Goal: Transaction & Acquisition: Book appointment/travel/reservation

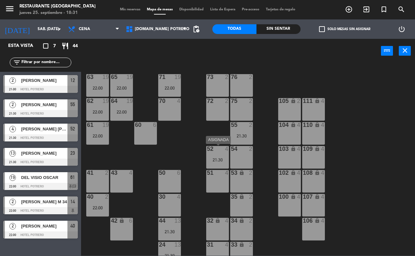
click at [218, 153] on div "52 4 21:30" at bounding box center [217, 157] width 23 height 23
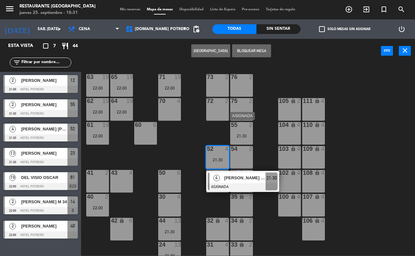
click at [242, 127] on div at bounding box center [241, 125] width 11 height 6
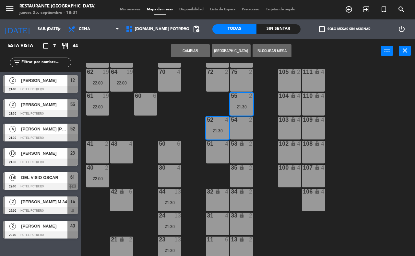
scroll to position [57, 0]
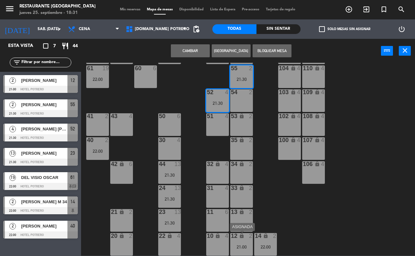
click at [240, 245] on div "21:00" at bounding box center [241, 247] width 23 height 5
click at [258, 154] on div "65 19 22:00 71 19 22:00 73 2 76 2 63 19 22:00 64 19 22:00 62 19 22:00 70 4 72 2…" at bounding box center [249, 159] width 329 height 193
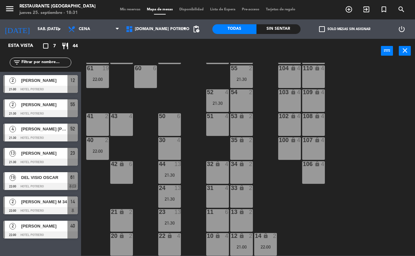
click at [43, 83] on span "[PERSON_NAME]" at bounding box center [44, 80] width 46 height 7
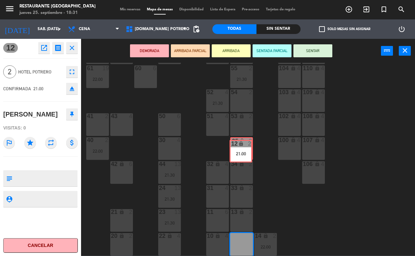
drag, startPoint x: 242, startPoint y: 248, endPoint x: 241, endPoint y: 154, distance: 93.3
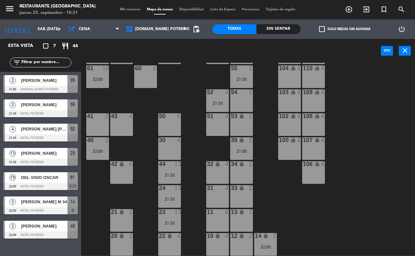
click at [274, 155] on div "65 19 22:00 71 19 22:00 73 2 76 2 63 19 22:00 64 19 22:00 62 19 22:00 70 4 72 2…" at bounding box center [249, 159] width 329 height 193
click at [43, 20] on div "[DATE] sáb. [DATE] arrow_drop_down" at bounding box center [32, 28] width 65 height 19
click at [43, 25] on input "sáb. [DATE]" at bounding box center [59, 29] width 51 height 11
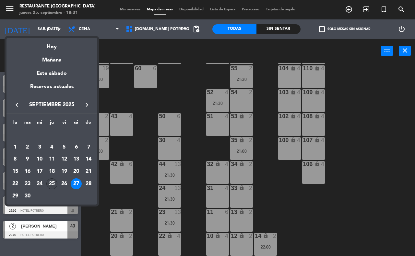
click at [53, 178] on div "25" at bounding box center [51, 183] width 11 height 11
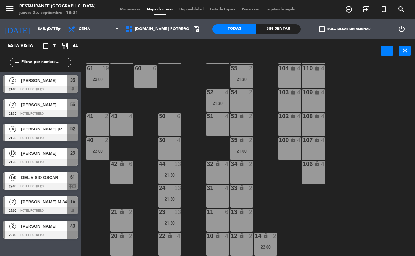
type input "[DEMOGRAPHIC_DATA] [DATE]"
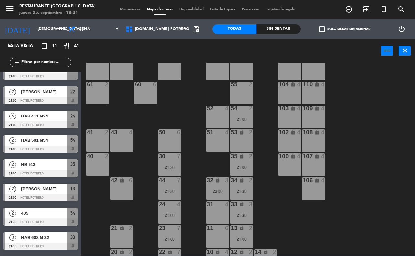
scroll to position [0, 0]
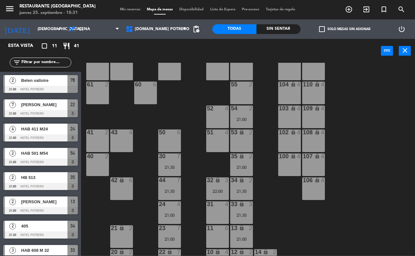
click at [28, 103] on span "[PERSON_NAME]" at bounding box center [44, 104] width 46 height 7
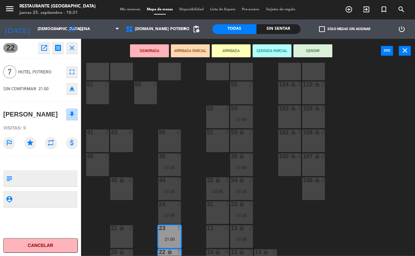
scroll to position [57, 0]
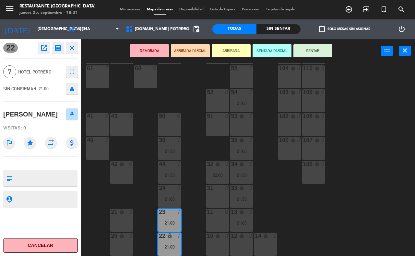
click at [195, 187] on div "65 7 22:00 71 7 22:00 73 2 76 2 21:00 63 2 64 4 62 2 70 4 72 2 75 2 105 lock 2 …" at bounding box center [249, 159] width 329 height 193
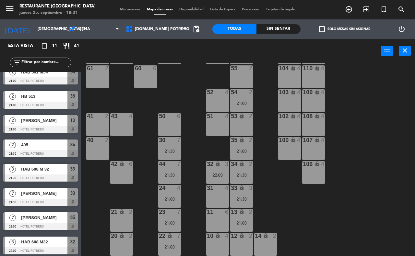
scroll to position [83, 0]
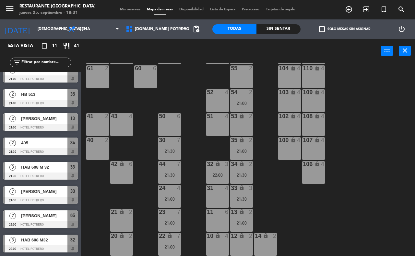
click at [20, 194] on div "[PERSON_NAME]" at bounding box center [43, 191] width 47 height 11
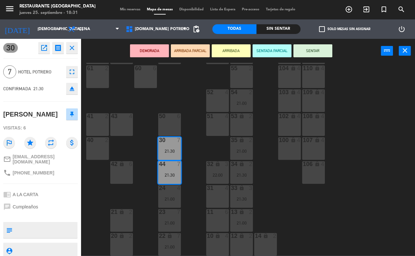
click at [93, 174] on div "65 7 22:00 71 7 22:00 73 2 76 2 21:00 63 2 64 4 62 2 70 4 72 2 75 2 105 lock 2 …" at bounding box center [249, 159] width 329 height 193
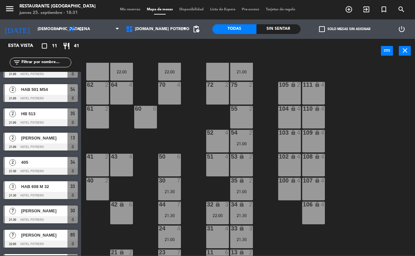
scroll to position [57, 0]
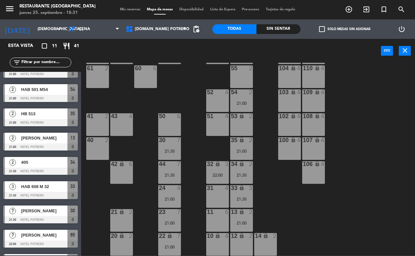
click at [163, 149] on div "21:30" at bounding box center [169, 151] width 23 height 5
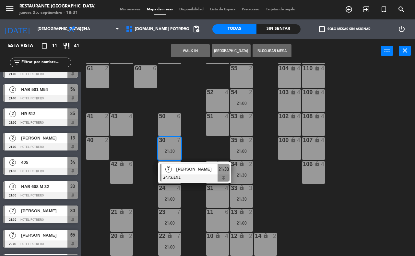
click at [176, 167] on span "[PERSON_NAME]" at bounding box center [196, 169] width 41 height 7
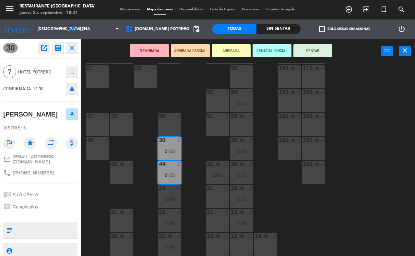
click at [189, 191] on div "65 7 22:00 71 7 22:00 73 2 76 2 21:00 63 2 64 4 62 2 70 4 72 2 75 2 105 lock 2 …" at bounding box center [249, 159] width 329 height 193
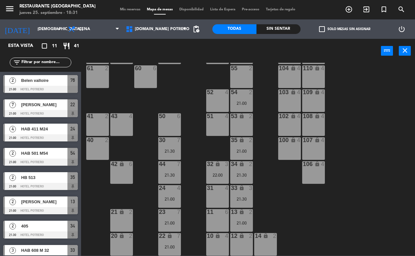
scroll to position [23, 0]
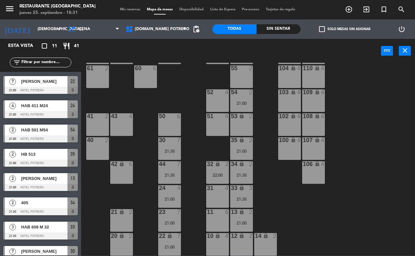
click at [172, 213] on div at bounding box center [169, 212] width 11 height 6
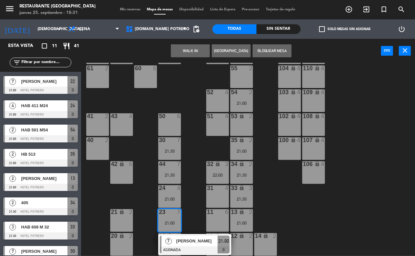
click at [199, 240] on span "[PERSON_NAME]" at bounding box center [196, 241] width 41 height 7
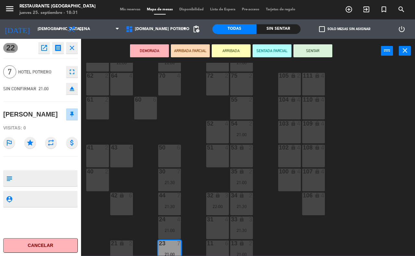
scroll to position [0, 0]
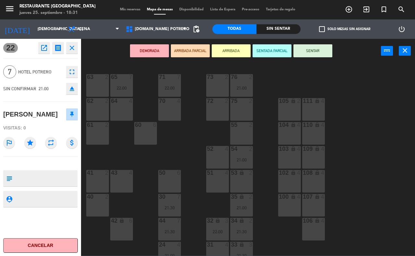
click at [178, 137] on div "65 7 22:00 71 7 22:00 73 2 76 2 21:00 63 2 64 4 62 2 70 4 72 2 75 2 105 lock 2 …" at bounding box center [249, 159] width 329 height 193
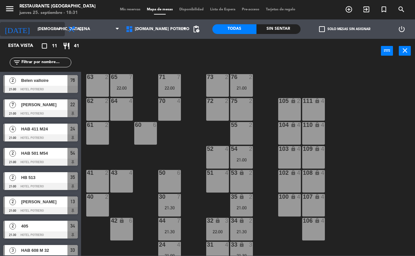
click at [41, 27] on input "[DEMOGRAPHIC_DATA] [DATE]" at bounding box center [59, 29] width 51 height 11
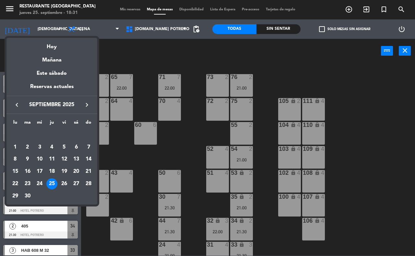
click at [129, 50] on div at bounding box center [207, 128] width 415 height 256
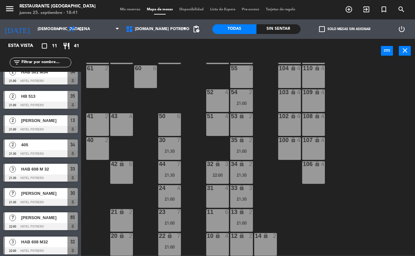
scroll to position [83, 0]
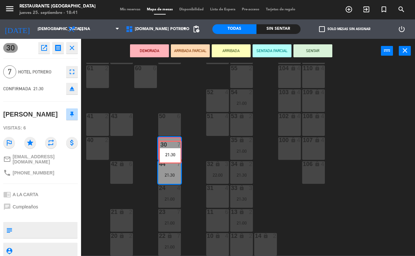
drag, startPoint x: 173, startPoint y: 147, endPoint x: 173, endPoint y: 151, distance: 3.6
click at [173, 151] on div "30 7 21:30 30 7 21:30" at bounding box center [169, 148] width 23 height 23
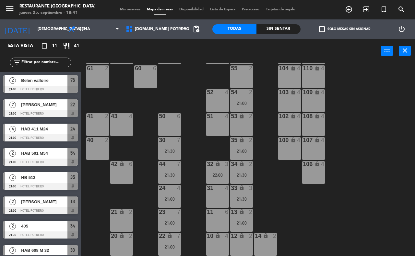
click at [166, 155] on div "30 7 21:30" at bounding box center [169, 148] width 23 height 23
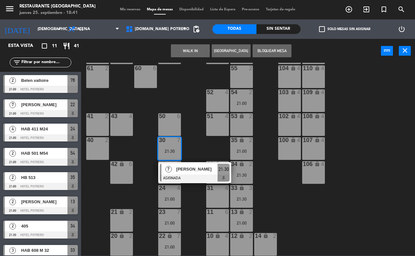
click at [213, 174] on div "[PERSON_NAME]" at bounding box center [197, 169] width 42 height 11
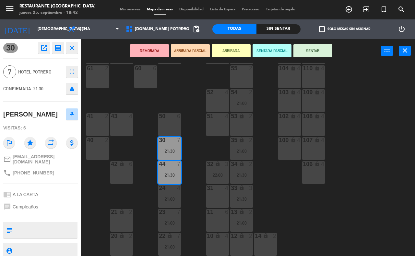
click at [74, 88] on icon "eject" at bounding box center [72, 89] width 8 height 8
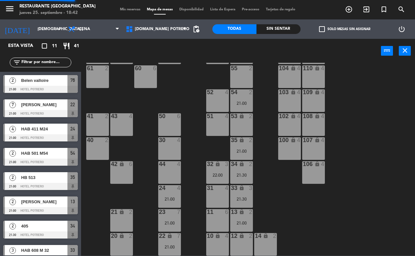
scroll to position [23, 0]
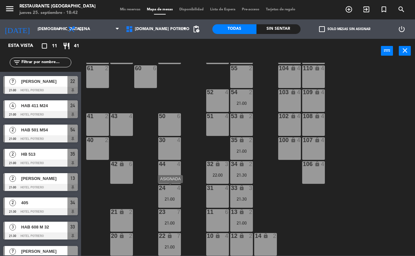
click at [170, 193] on div "24 4 21:00" at bounding box center [169, 196] width 23 height 23
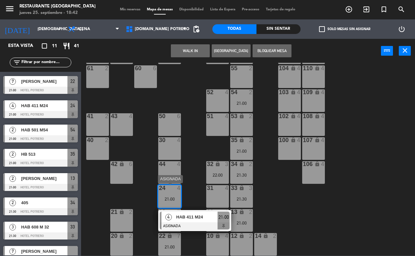
click at [184, 216] on span "HAB 411 M24" at bounding box center [196, 217] width 41 height 7
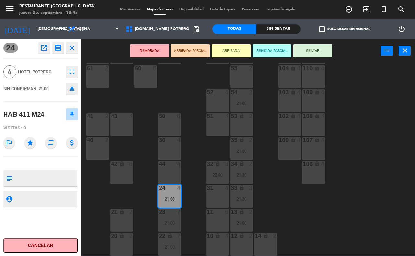
click at [72, 90] on icon "eject" at bounding box center [72, 89] width 8 height 8
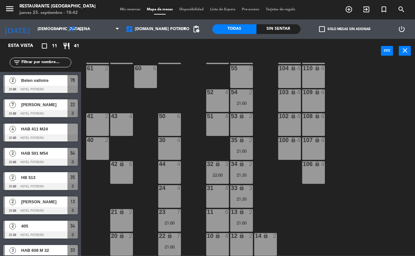
click at [165, 154] on div "30 4" at bounding box center [169, 148] width 23 height 23
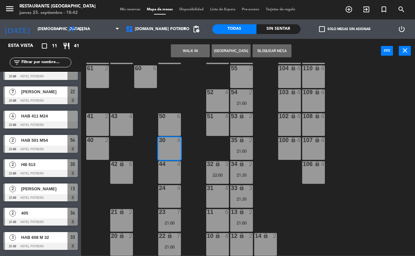
scroll to position [0, 0]
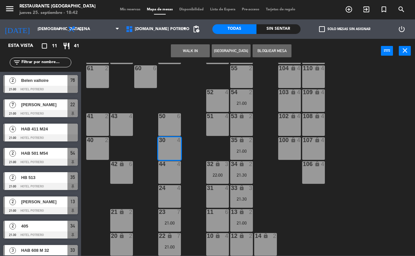
click at [38, 129] on span "HAB 411 M24" at bounding box center [44, 129] width 46 height 7
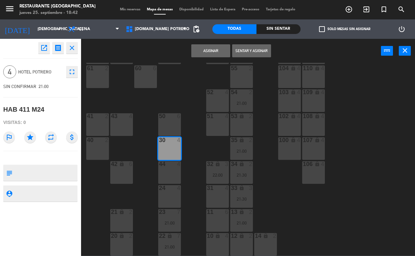
click at [214, 46] on button "Asignar" at bounding box center [210, 50] width 39 height 13
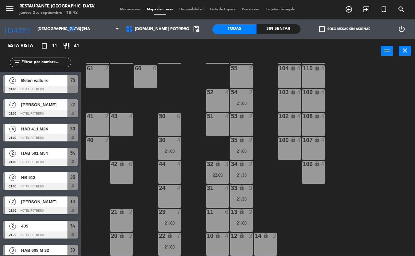
click at [166, 166] on div at bounding box center [169, 164] width 11 height 6
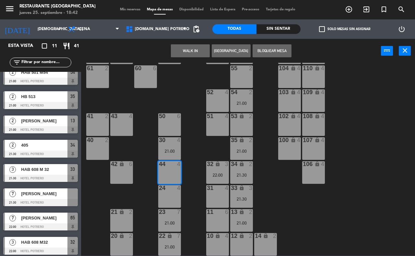
scroll to position [83, 0]
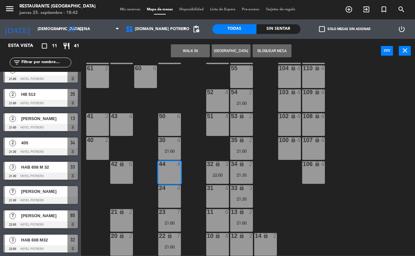
click at [63, 193] on span "[PERSON_NAME]" at bounding box center [44, 191] width 46 height 7
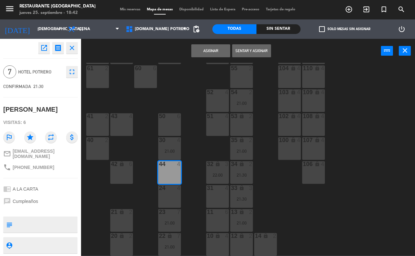
click at [176, 177] on div "44 4" at bounding box center [169, 172] width 23 height 23
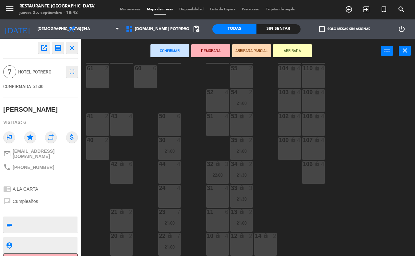
click at [170, 175] on div "44 4" at bounding box center [169, 172] width 23 height 23
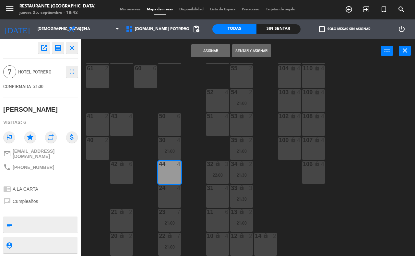
click at [171, 188] on div at bounding box center [169, 188] width 11 height 6
click at [205, 51] on button "Asignar" at bounding box center [210, 50] width 39 height 13
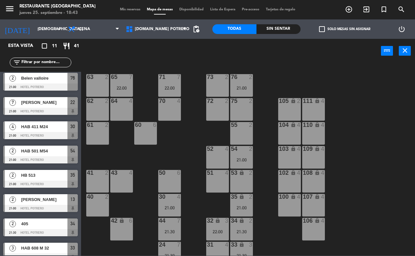
scroll to position [0, 0]
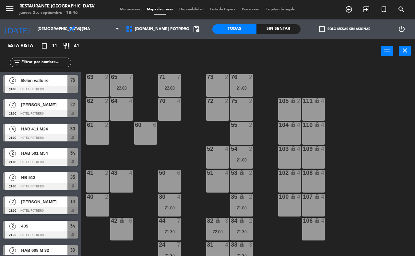
click at [374, 122] on div "65 7 22:00 71 7 22:00 73 2 76 2 21:00 63 2 64 4 62 2 70 4 72 2 75 2 105 lock 2 …" at bounding box center [249, 159] width 329 height 193
drag, startPoint x: 73, startPoint y: 239, endPoint x: 78, endPoint y: 238, distance: 4.9
click at [75, 238] on div "2 405 21:30 Hotel Potrero 34" at bounding box center [40, 230] width 81 height 24
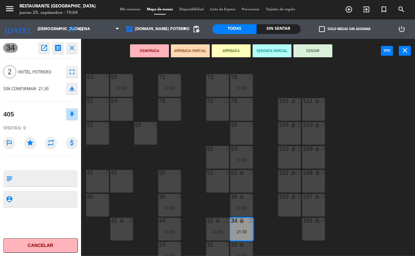
click at [200, 216] on div "65 7 22:00 71 7 22:00 73 2 76 2 21:00 63 2 64 4 62 2 70 4 72 2 75 2 105 lock 2 …" at bounding box center [249, 159] width 329 height 193
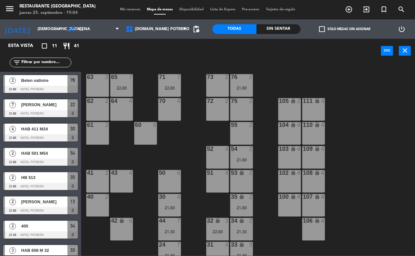
click at [214, 109] on div "72 2" at bounding box center [217, 109] width 23 height 23
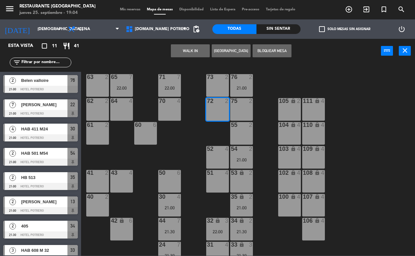
click at [224, 49] on button "[GEOGRAPHIC_DATA]" at bounding box center [230, 50] width 39 height 13
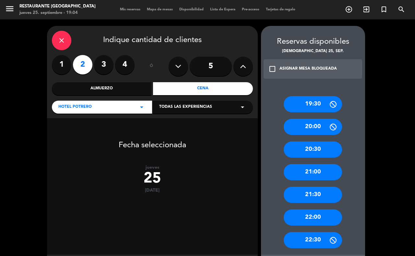
click at [314, 198] on div "21:30" at bounding box center [312, 195] width 58 height 16
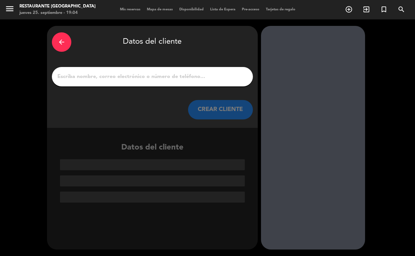
click at [99, 78] on input "1" at bounding box center [152, 76] width 191 height 9
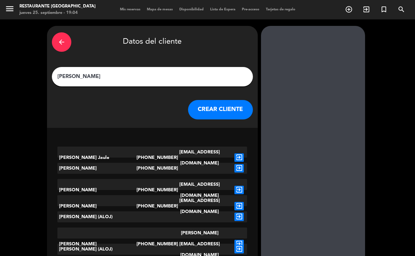
type input "[PERSON_NAME]"
click at [231, 106] on button "CREAR CLIENTE" at bounding box center [220, 109] width 65 height 19
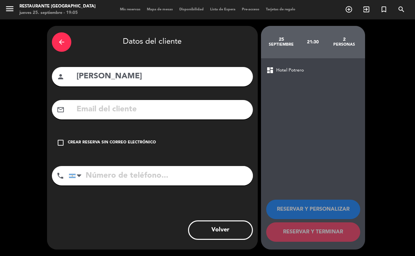
click at [59, 142] on icon "check_box_outline_blank" at bounding box center [61, 143] width 8 height 8
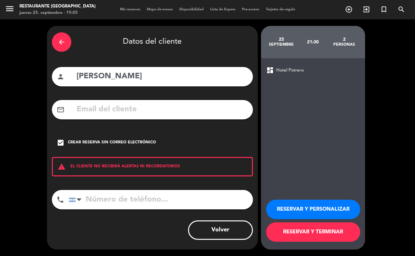
click at [303, 231] on button "RESERVAR Y TERMINAR" at bounding box center [313, 232] width 94 height 19
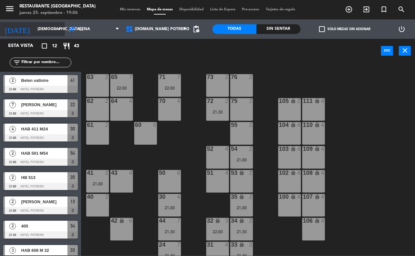
click at [40, 31] on input "[DEMOGRAPHIC_DATA] [DATE]" at bounding box center [59, 29] width 51 height 11
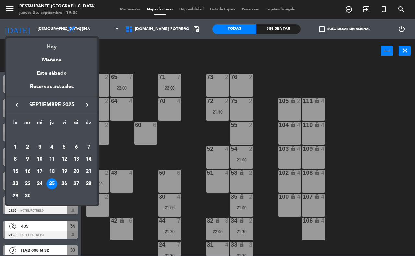
click at [54, 47] on div "Hoy" at bounding box center [51, 44] width 91 height 13
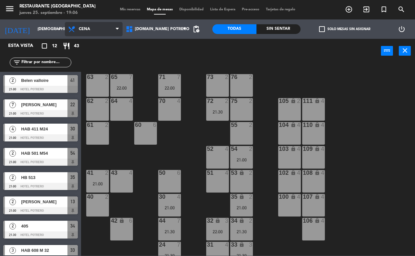
click at [96, 33] on span "Cena" at bounding box center [94, 29] width 58 height 14
click at [90, 59] on ng-component "menu Restaurante Hotel Potrero jueves 25. septiembre - 19:06 Mis reservas Mapa …" at bounding box center [207, 128] width 415 height 256
click at [89, 33] on span "Cena" at bounding box center [94, 29] width 58 height 14
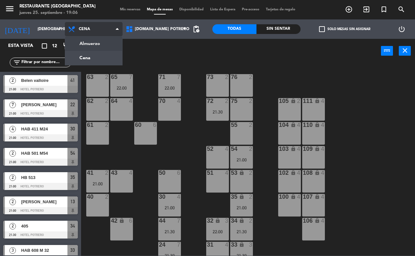
click at [93, 45] on ng-component "menu Restaurante Hotel Potrero jueves 25. septiembre - 19:06 Mis reservas Mapa …" at bounding box center [207, 128] width 415 height 256
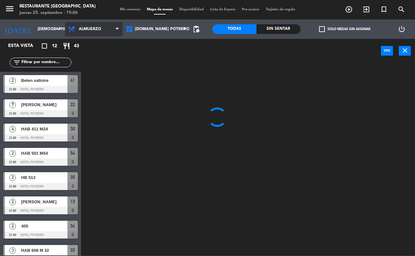
click at [95, 34] on span "Almuerzo" at bounding box center [94, 29] width 58 height 14
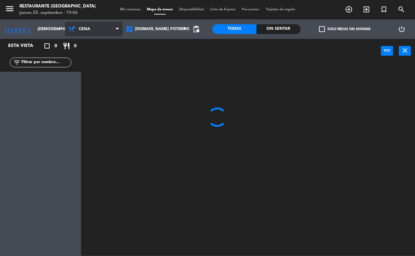
click at [103, 56] on ng-component "menu Restaurante Hotel Potrero jueves 25. septiembre - 19:06 Mis reservas Mapa …" at bounding box center [207, 128] width 415 height 256
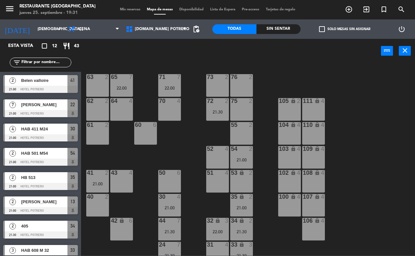
drag, startPoint x: 254, startPoint y: 162, endPoint x: 229, endPoint y: 185, distance: 34.2
drag, startPoint x: 229, startPoint y: 185, endPoint x: 156, endPoint y: 66, distance: 139.4
click at [156, 66] on div "65 7 22:00 71 7 22:00 73 2 76 2 63 2 64 4 62 2 70 4 72 2 21:30 75 2 105 lock 2 …" at bounding box center [249, 159] width 329 height 193
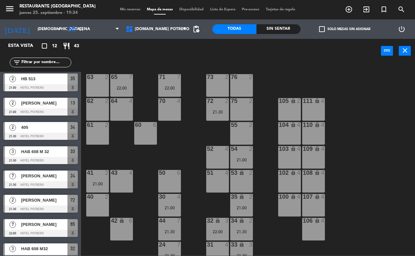
scroll to position [108, 0]
